Goal: Task Accomplishment & Management: Use online tool/utility

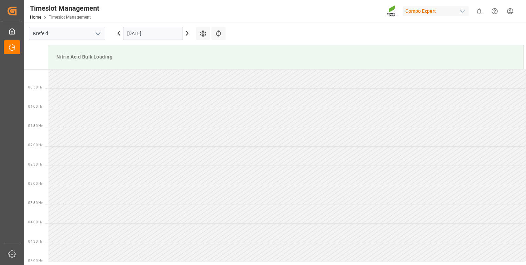
scroll to position [326, 0]
